Goal: Find contact information: Find contact information

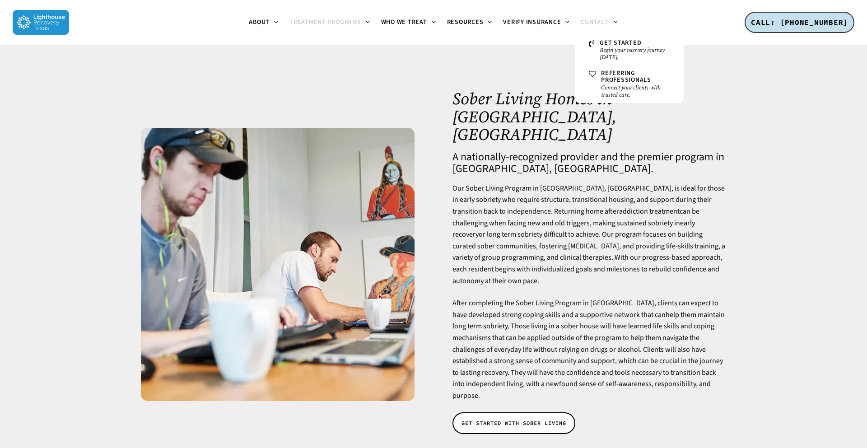
click at [599, 21] on span "Contact" at bounding box center [594, 22] width 28 height 9
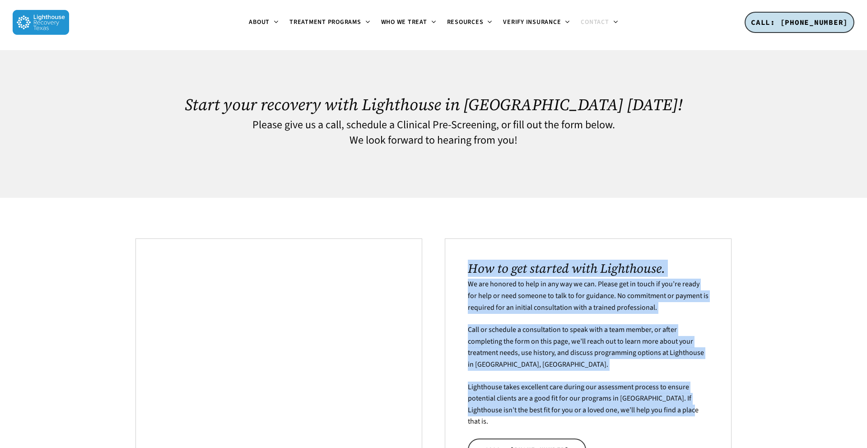
click at [706, 409] on p "Lighthouse takes excellent care during our assessment process to ensure potenti…" at bounding box center [588, 404] width 241 height 46
drag, startPoint x: 706, startPoint y: 409, endPoint x: 461, endPoint y: 250, distance: 292.3
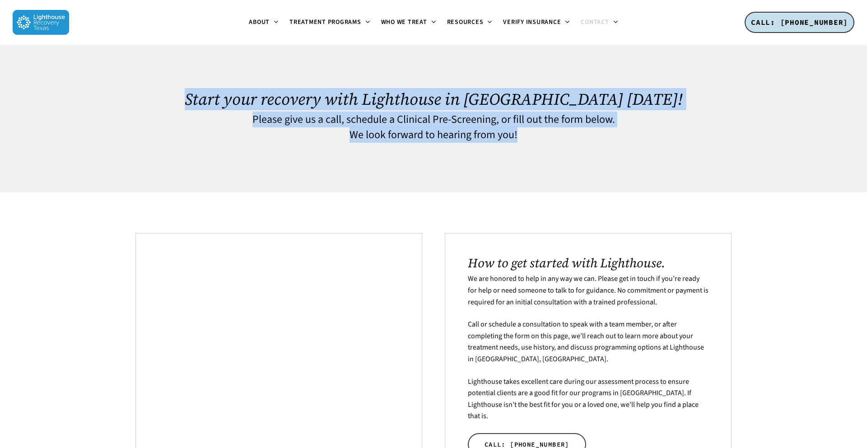
drag, startPoint x: 249, startPoint y: 93, endPoint x: 608, endPoint y: 130, distance: 361.6
click at [608, 130] on div "Start your recovery with Lighthouse in Dallas today! Please give us a call, sch…" at bounding box center [432, 118] width 595 height 102
click at [608, 130] on h4 "We look forward to hearing from you!" at bounding box center [432, 135] width 595 height 12
drag, startPoint x: 608, startPoint y: 130, endPoint x: 287, endPoint y: 57, distance: 329.6
click at [287, 57] on div "Start your recovery with Lighthouse in Dallas today! Please give us a call, sch…" at bounding box center [432, 119] width 595 height 148
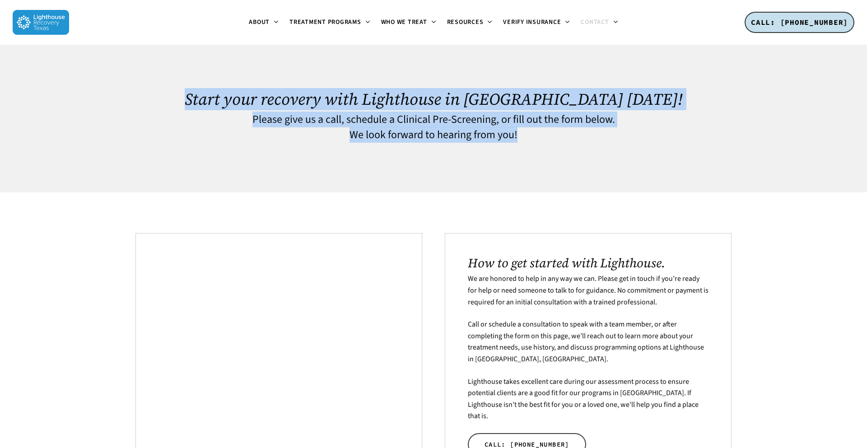
click at [255, 83] on div at bounding box center [432, 78] width 595 height 23
drag, startPoint x: 255, startPoint y: 83, endPoint x: 603, endPoint y: 158, distance: 355.9
click at [603, 158] on div "Start your recovery with Lighthouse in Dallas today! Please give us a call, sch…" at bounding box center [432, 118] width 595 height 102
click at [603, 158] on div at bounding box center [432, 161] width 595 height 18
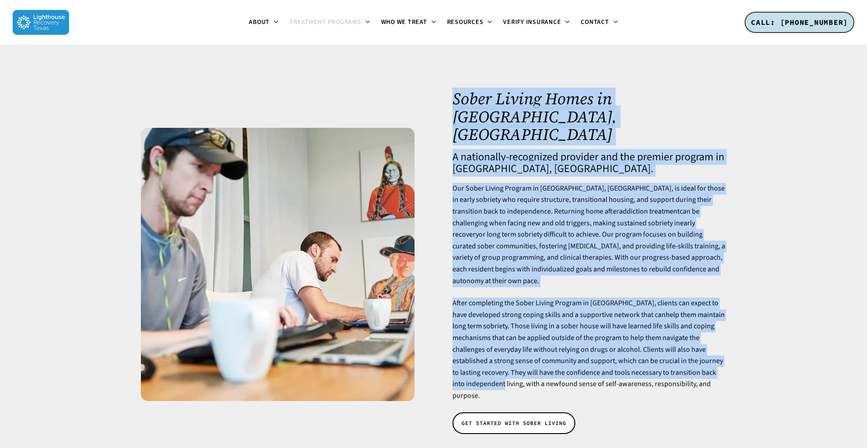
drag, startPoint x: 455, startPoint y: 98, endPoint x: 726, endPoint y: 330, distance: 356.6
click at [726, 330] on div "Sober Living Homes in Dallas, TX A nationally-recognized provider and the premi…" at bounding box center [589, 264] width 284 height 348
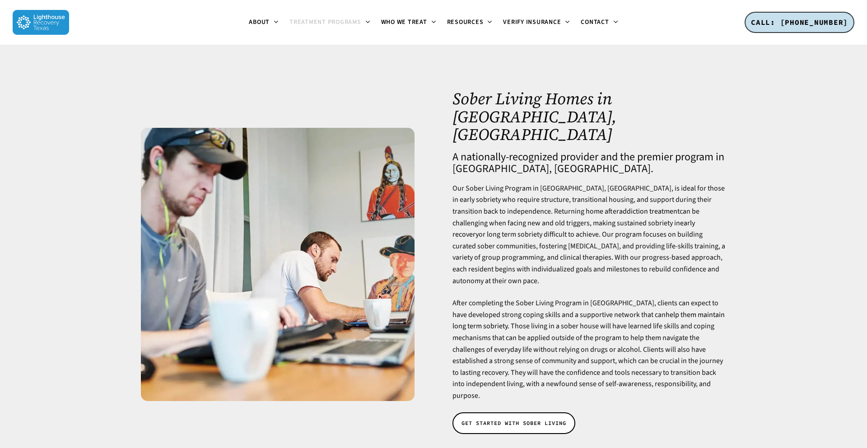
click at [709, 347] on div "Sober Living Homes in Dallas, TX A nationally-recognized provider and the premi…" at bounding box center [588, 264] width 273 height 348
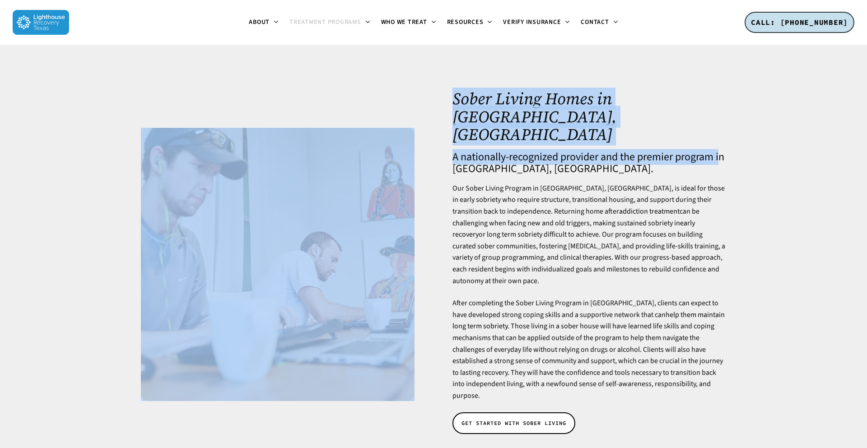
drag, startPoint x: 658, startPoint y: 385, endPoint x: 454, endPoint y: 129, distance: 327.2
click at [454, 129] on div "Sober Living Homes in Dallas, TX A nationally-recognized provider and the premi…" at bounding box center [433, 264] width 596 height 439
click at [451, 88] on div at bounding box center [433, 264] width 867 height 439
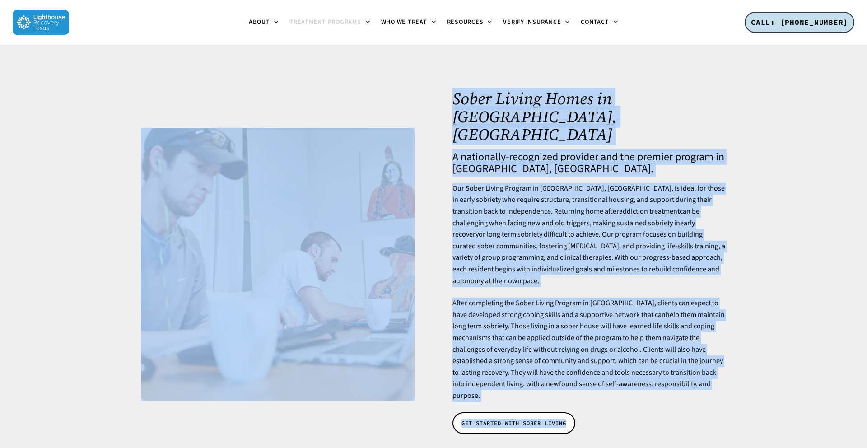
drag, startPoint x: 451, startPoint y: 88, endPoint x: 695, endPoint y: 360, distance: 365.3
click at [695, 360] on div "Sober Living Homes in Dallas, TX A nationally-recognized provider and the premi…" at bounding box center [433, 264] width 596 height 439
click at [695, 360] on div "Sober Living Homes in Dallas, TX A nationally-recognized provider and the premi…" at bounding box center [588, 264] width 273 height 348
